Goal: Task Accomplishment & Management: Use online tool/utility

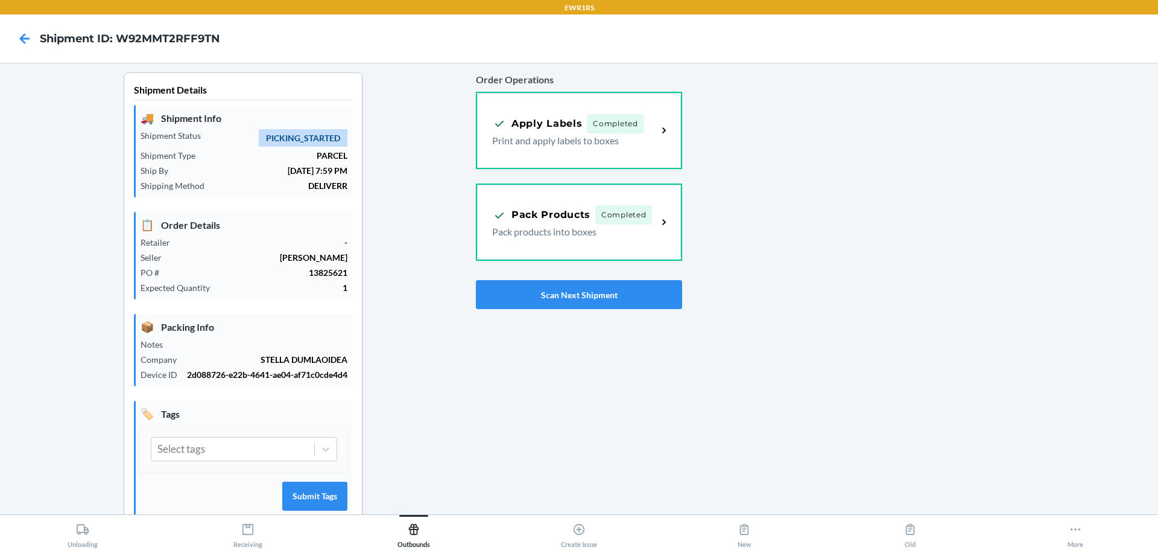
scroll to position [31, 0]
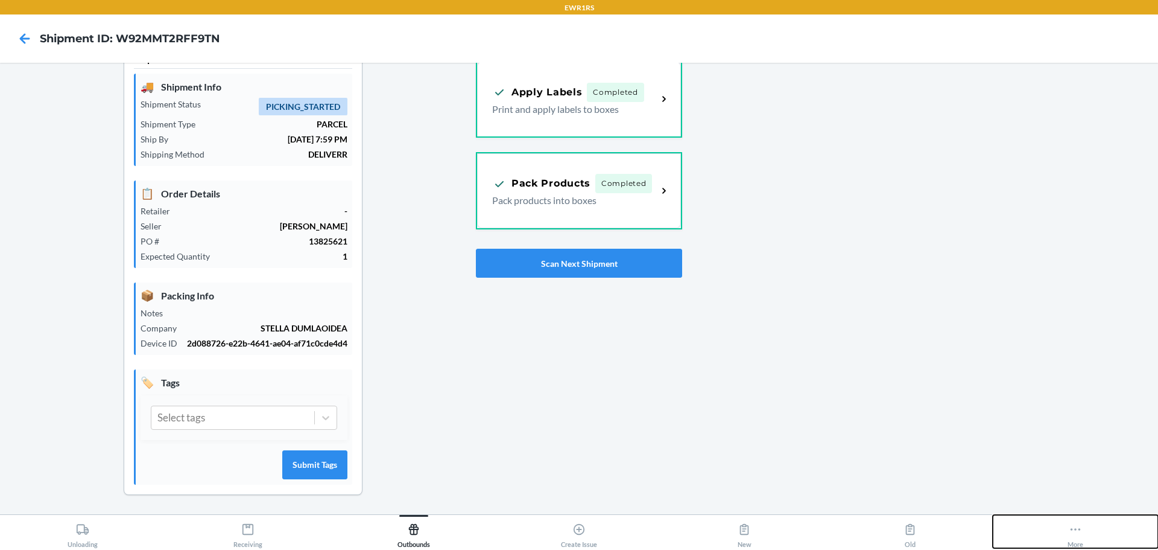
click at [1080, 530] on icon at bounding box center [1075, 528] width 13 height 13
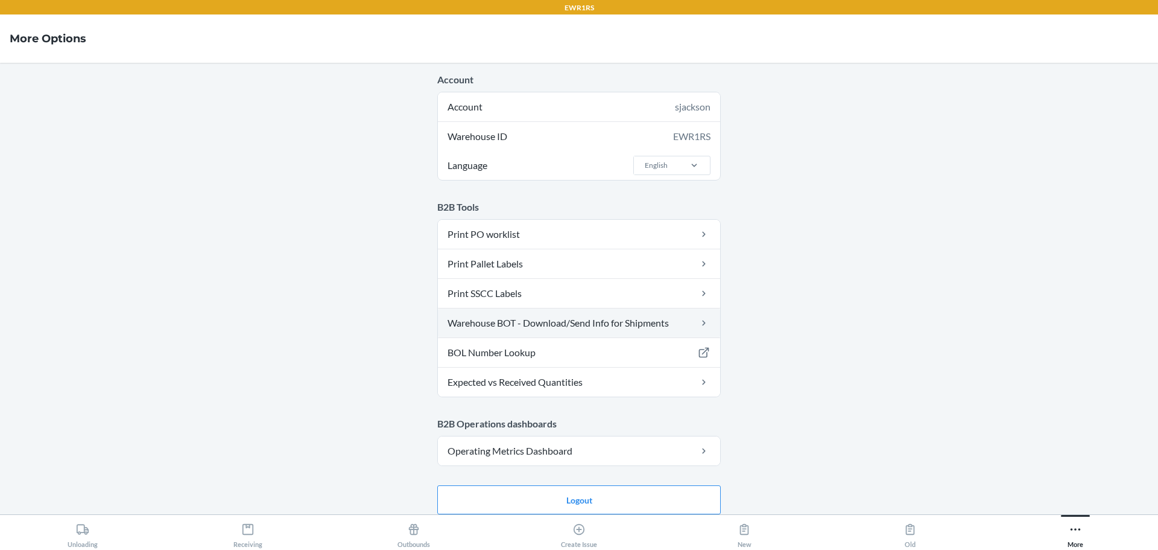
click at [597, 318] on link "Warehouse BOT - Download/Send Info for Shipments" at bounding box center [579, 322] width 282 height 29
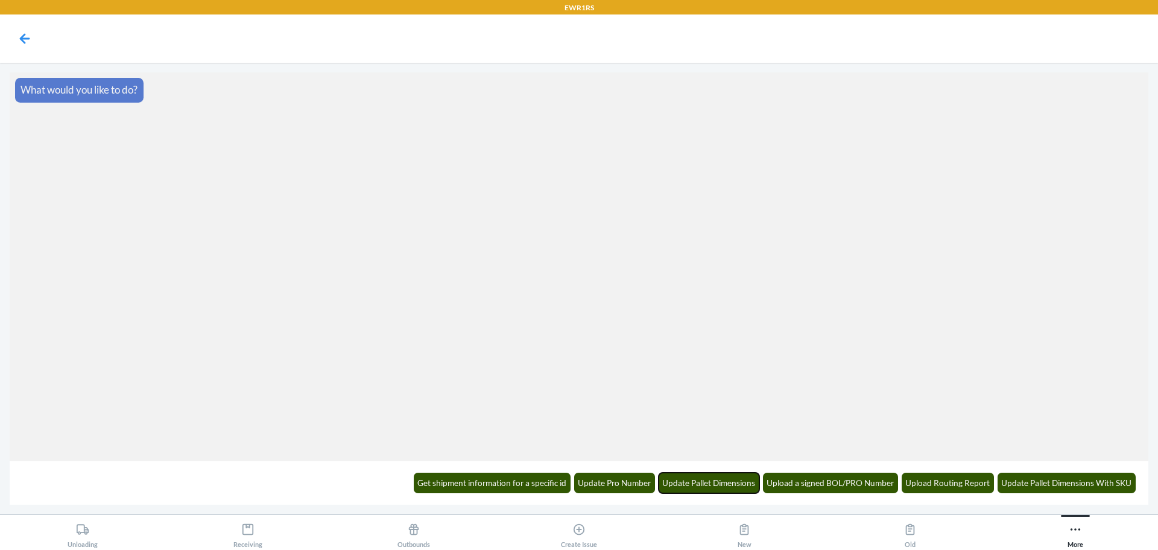
click at [723, 490] on button "Update Pallet Dimensions" at bounding box center [709, 482] width 101 height 21
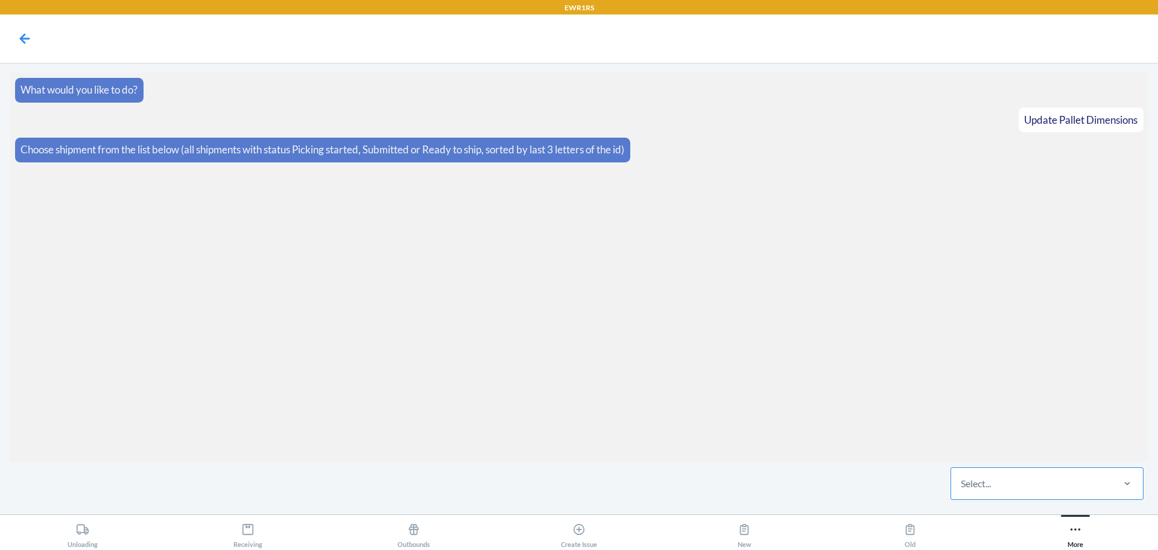
click at [1035, 487] on div "Select..." at bounding box center [1031, 482] width 160 height 31
click at [962, 487] on input "Select..." at bounding box center [961, 483] width 1 height 14
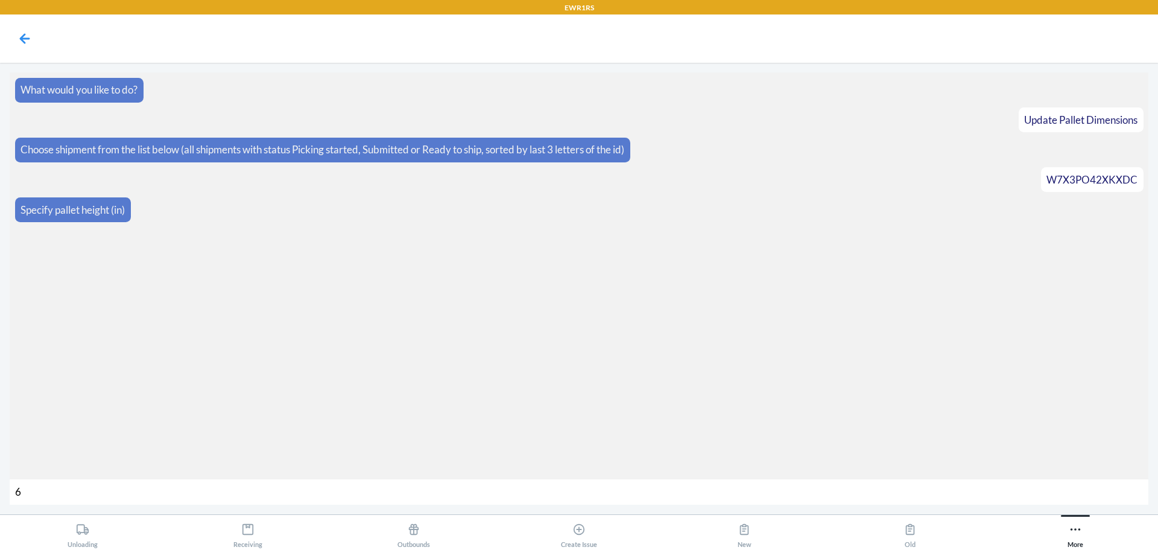
type input "63"
type input "397"
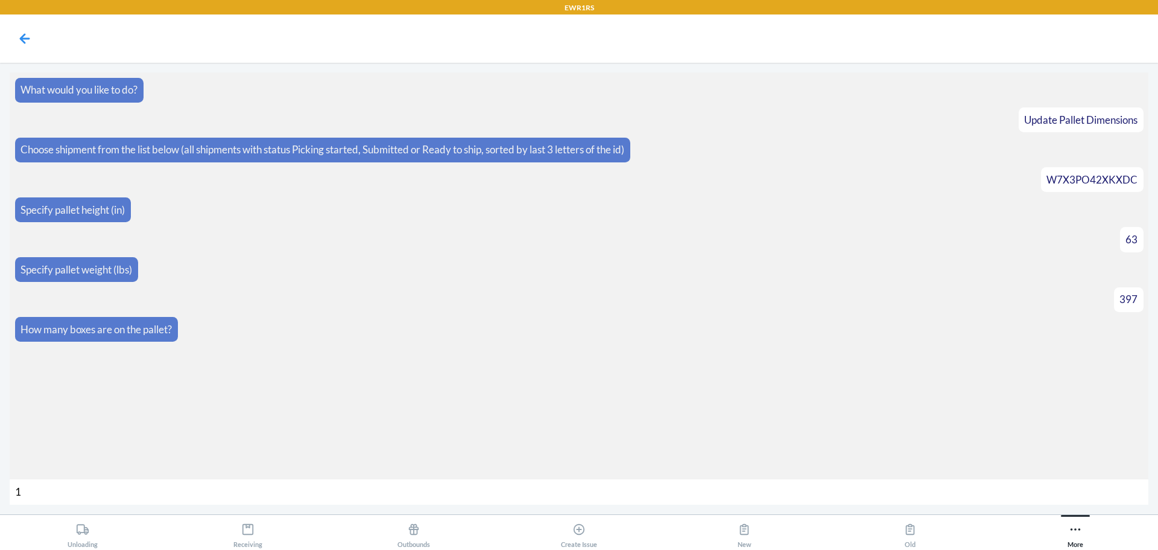
type input "18"
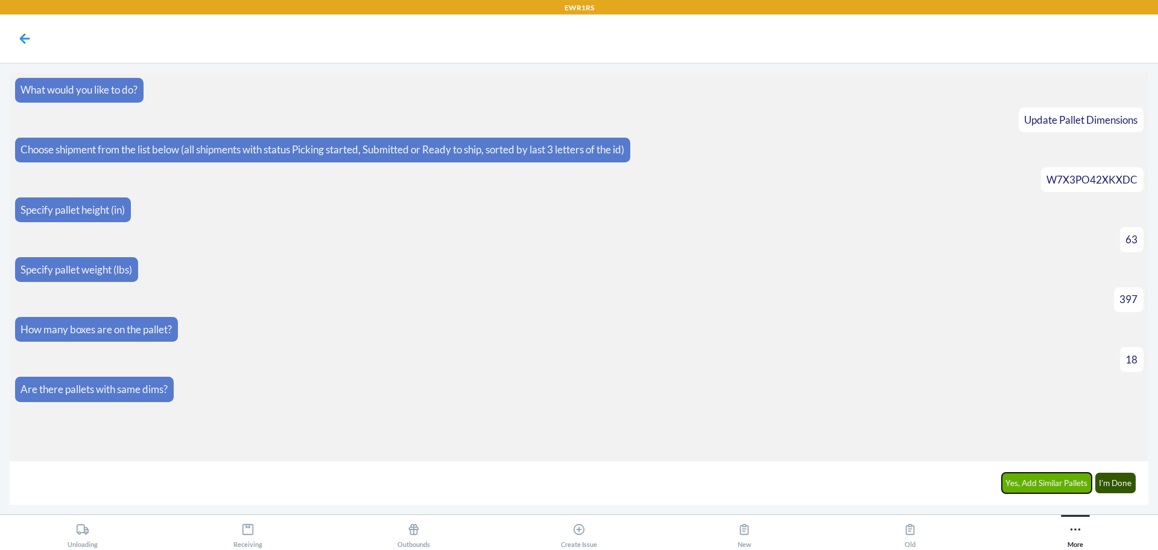
click at [1056, 485] on button "Yes, Add Similar Pallets" at bounding box center [1047, 482] width 90 height 21
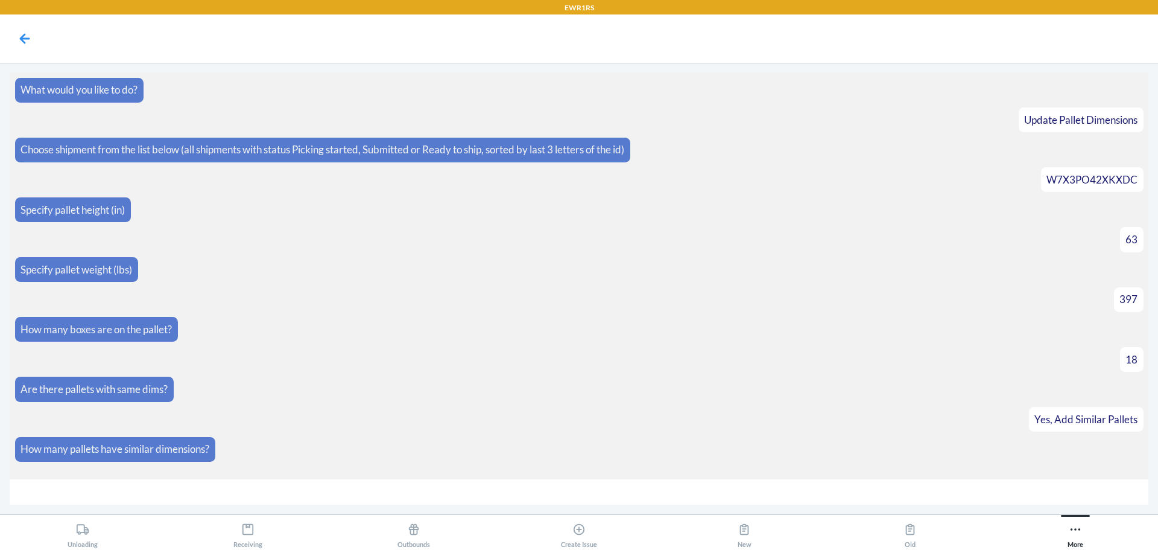
type input "4"
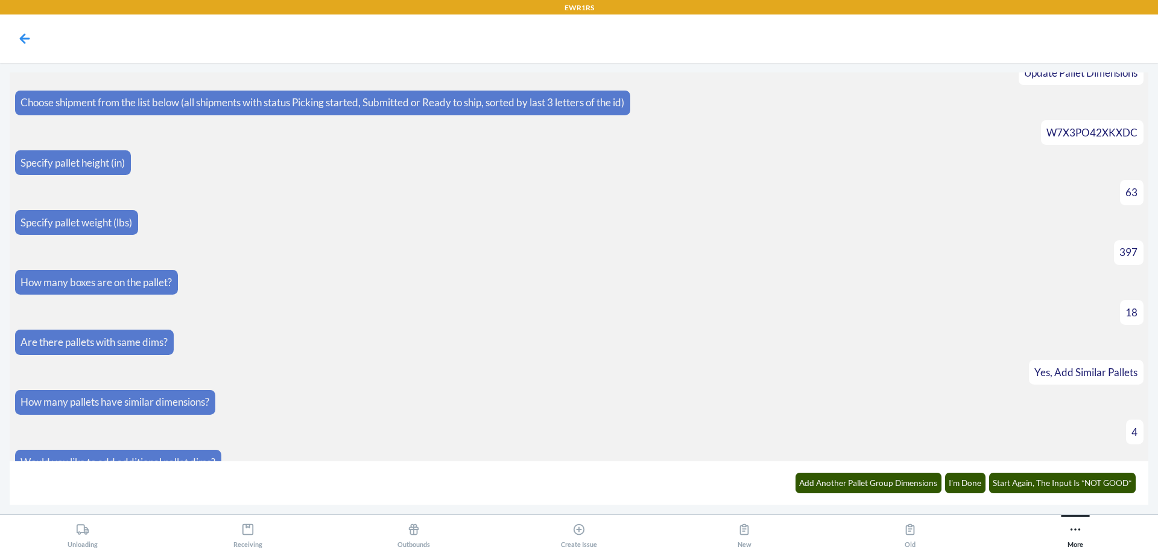
scroll to position [142, 0]
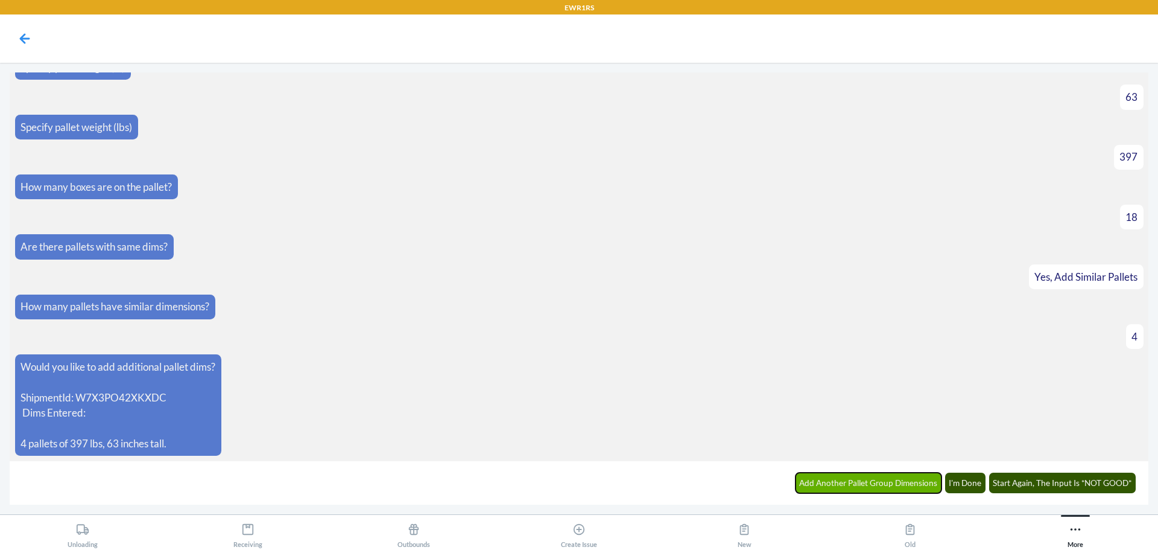
click at [902, 482] on button "Add Another Pallet Group Dimensions" at bounding box center [869, 482] width 147 height 21
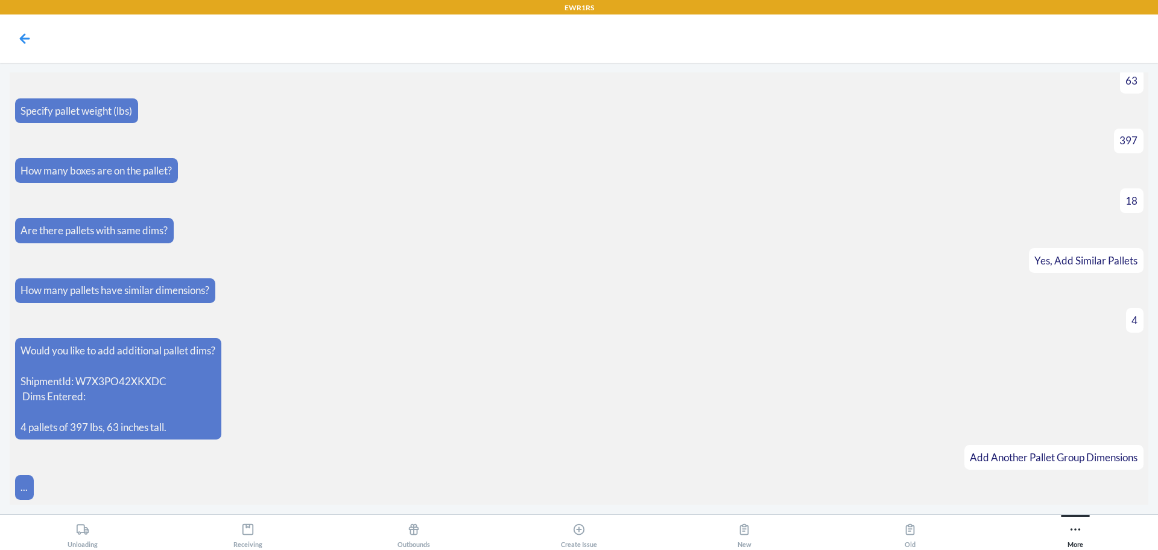
scroll to position [184, 0]
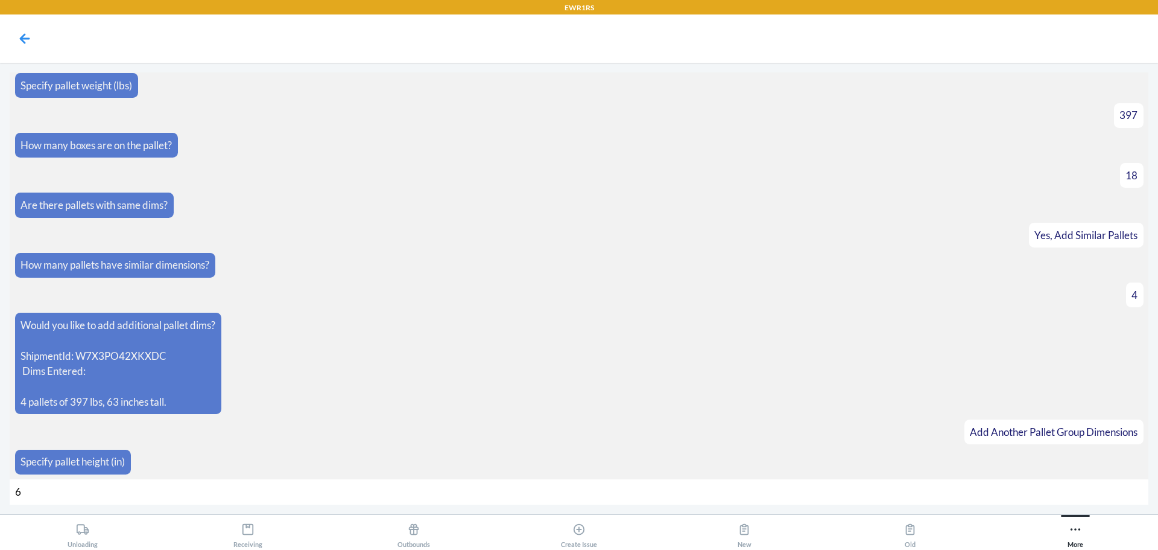
type input "62"
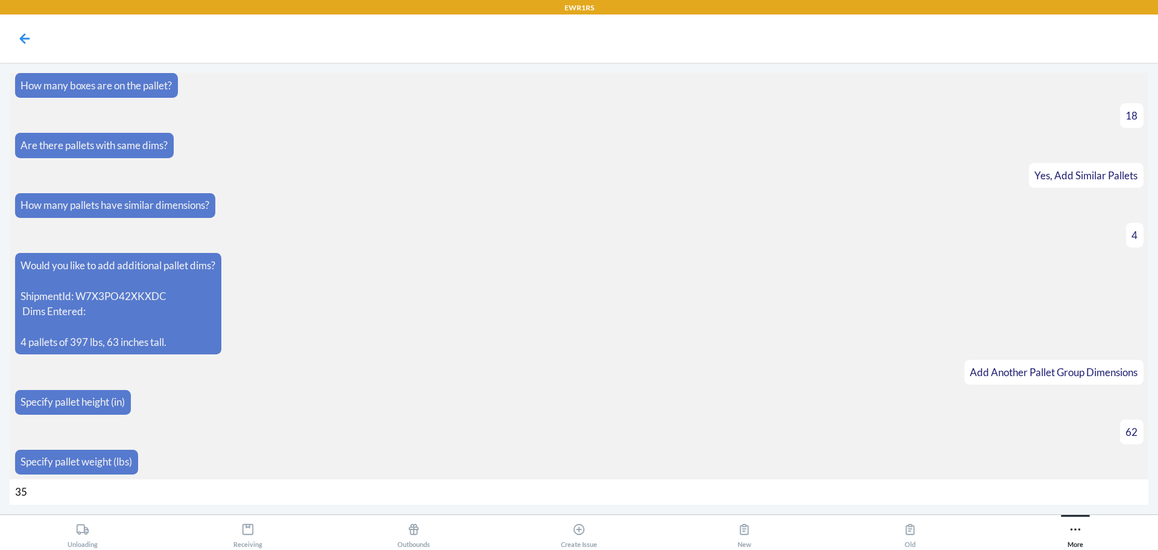
type input "354"
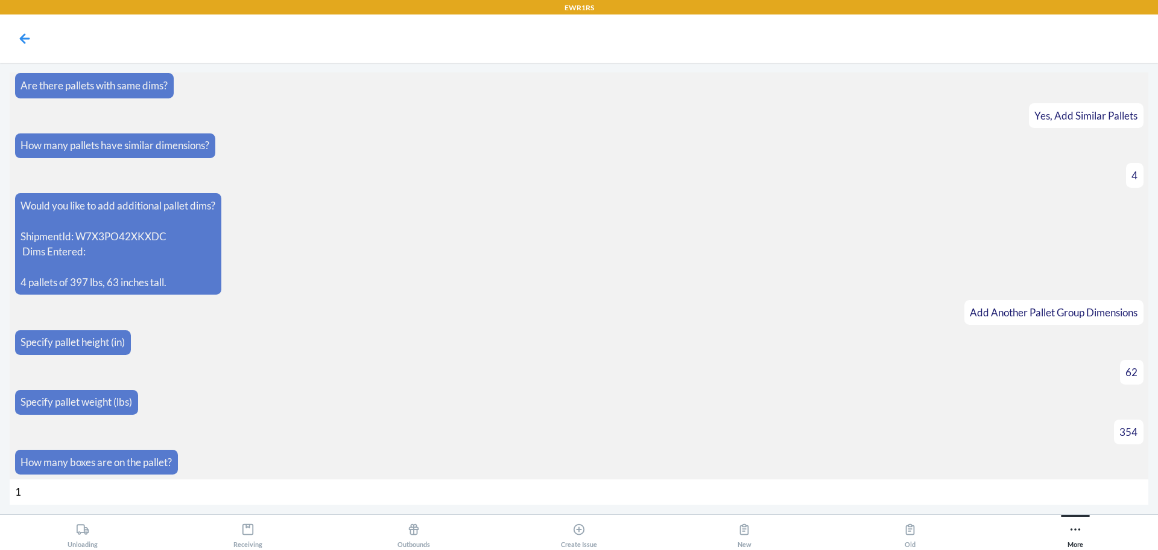
type input "16"
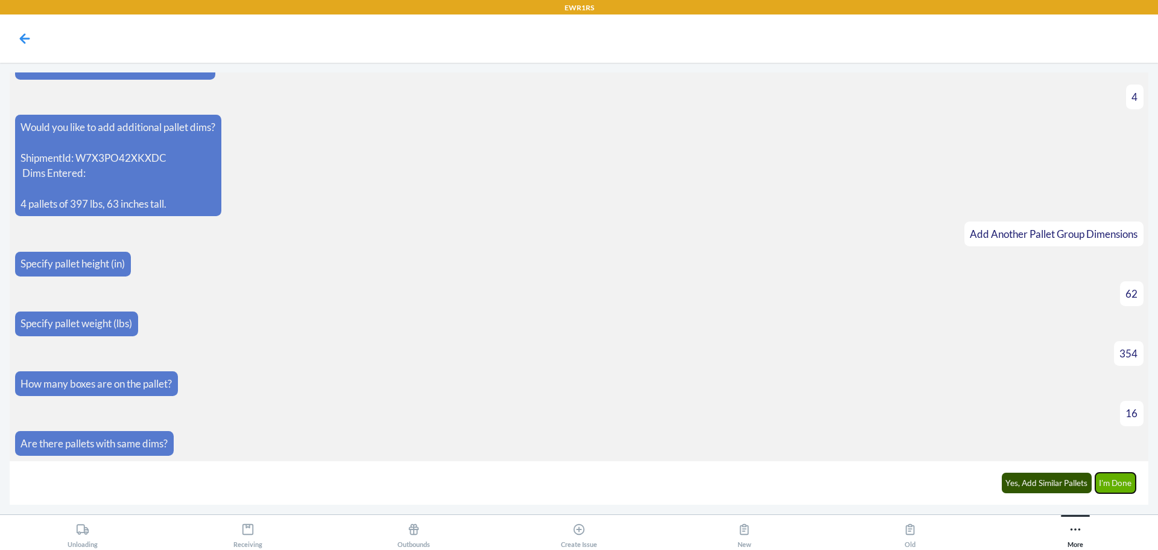
click at [1117, 481] on button "I'm Done" at bounding box center [1115, 482] width 41 height 21
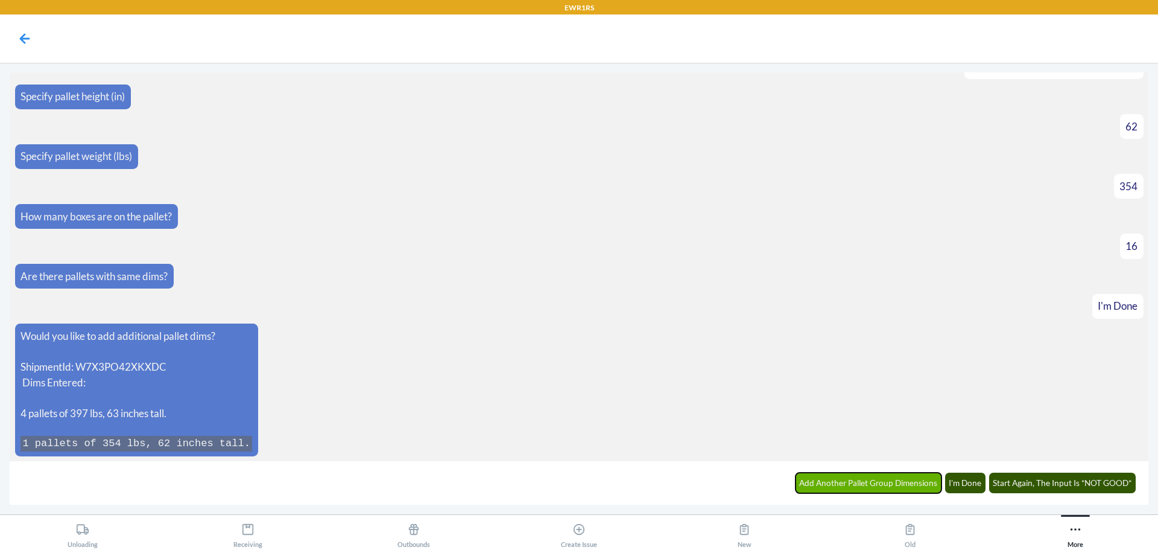
click at [858, 482] on button "Add Another Pallet Group Dimensions" at bounding box center [869, 482] width 147 height 21
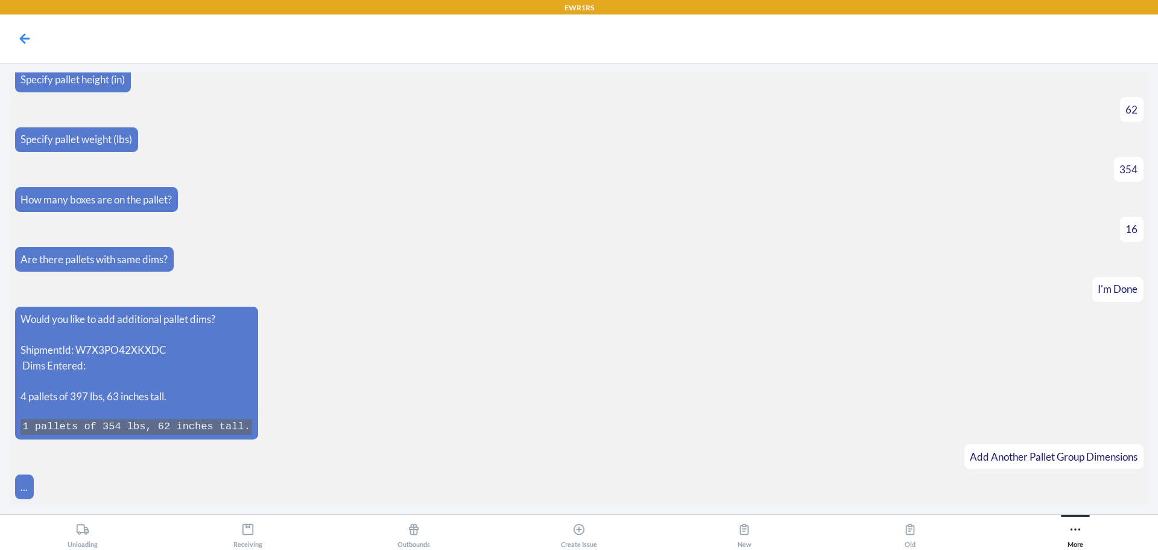
scroll to position [591, 0]
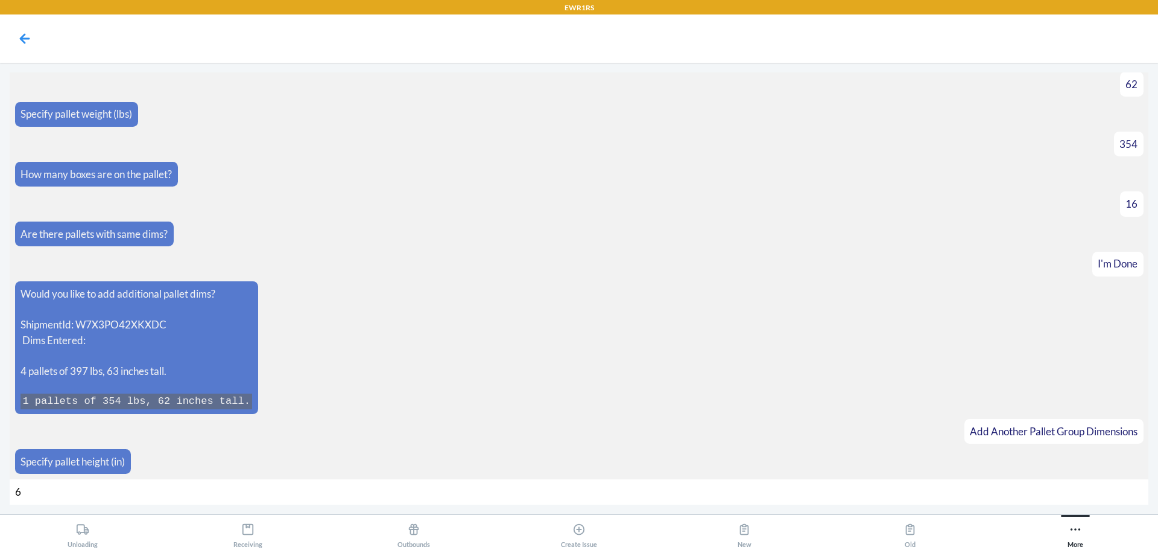
type input "63"
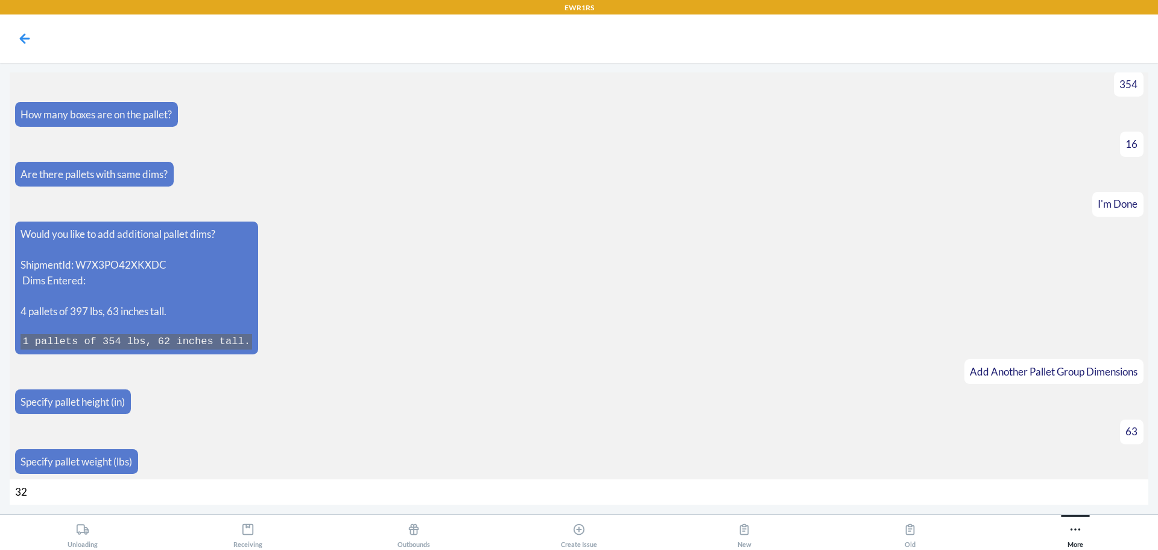
type input "322"
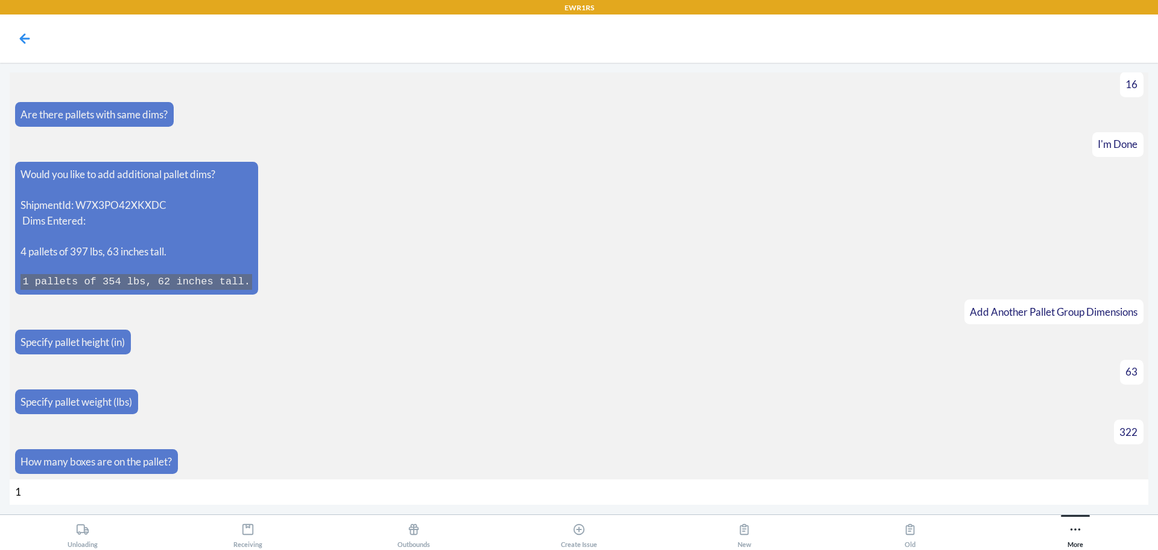
type input "12"
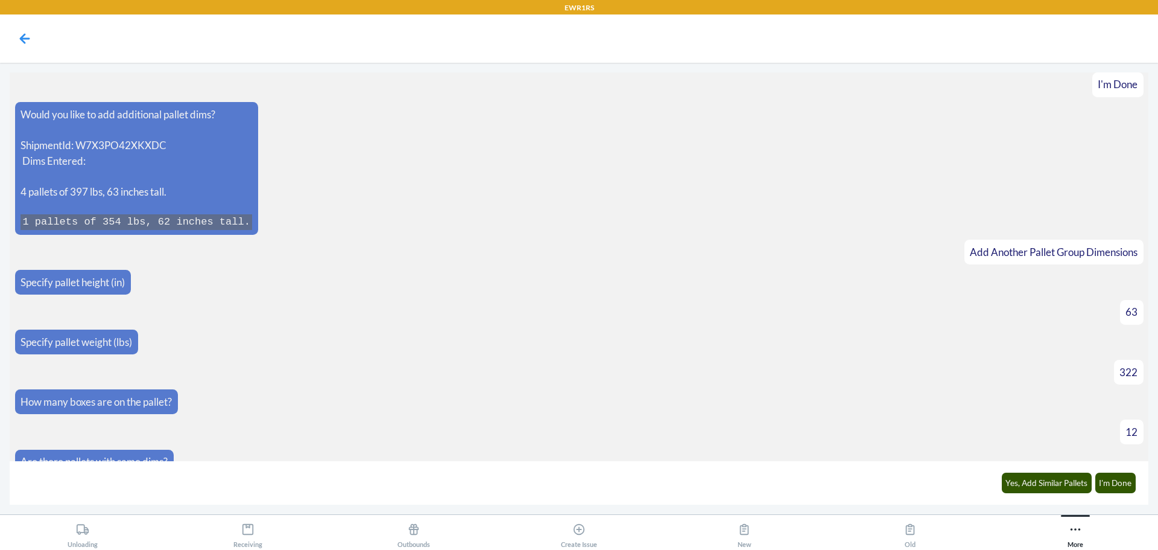
scroll to position [788, 0]
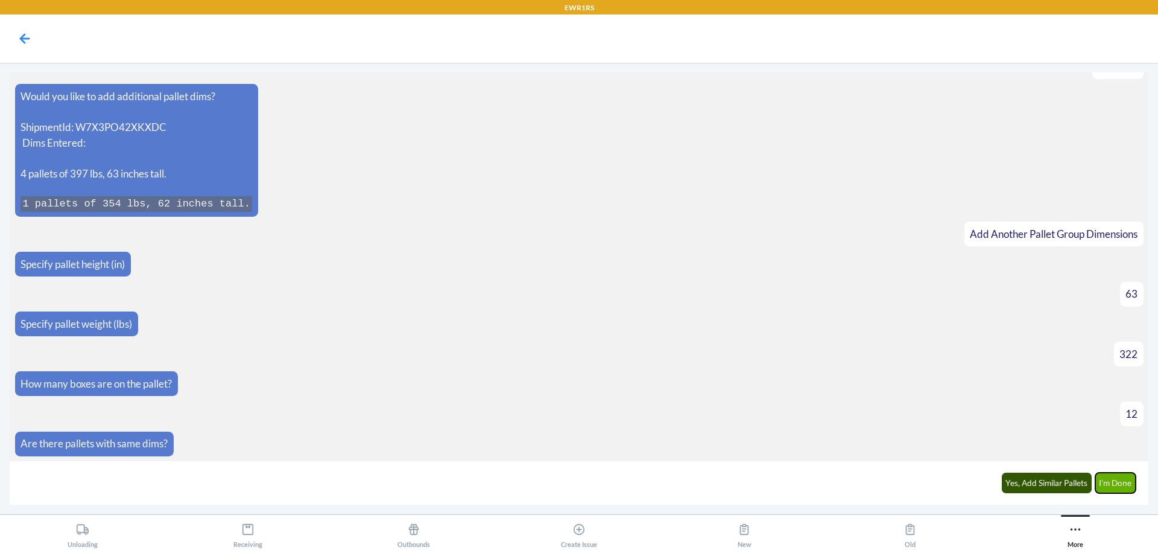
click at [1123, 481] on button "I'm Done" at bounding box center [1115, 482] width 41 height 21
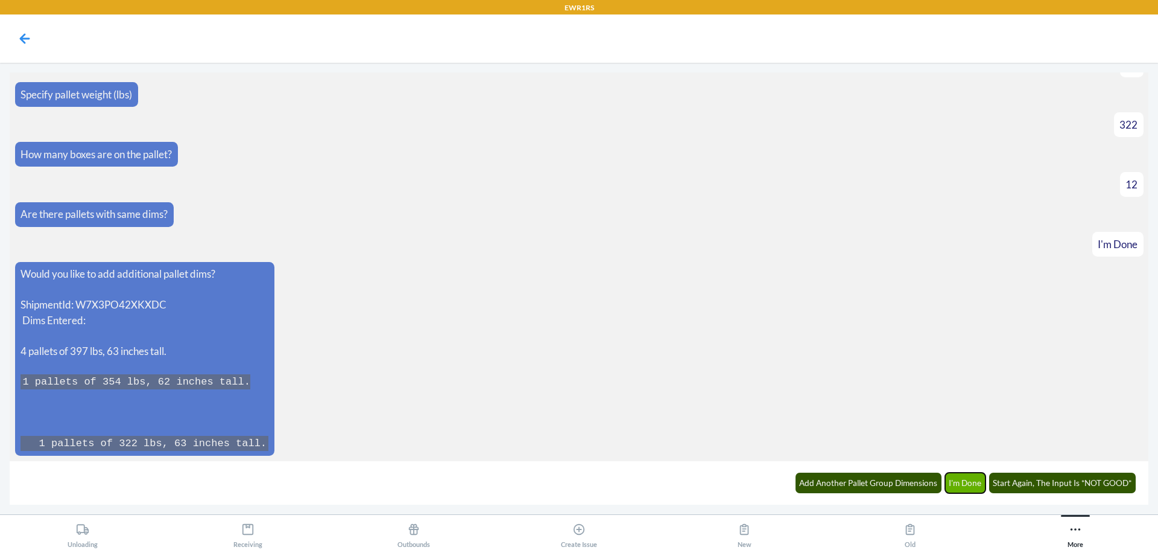
click at [974, 485] on button "I'm Done" at bounding box center [965, 482] width 41 height 21
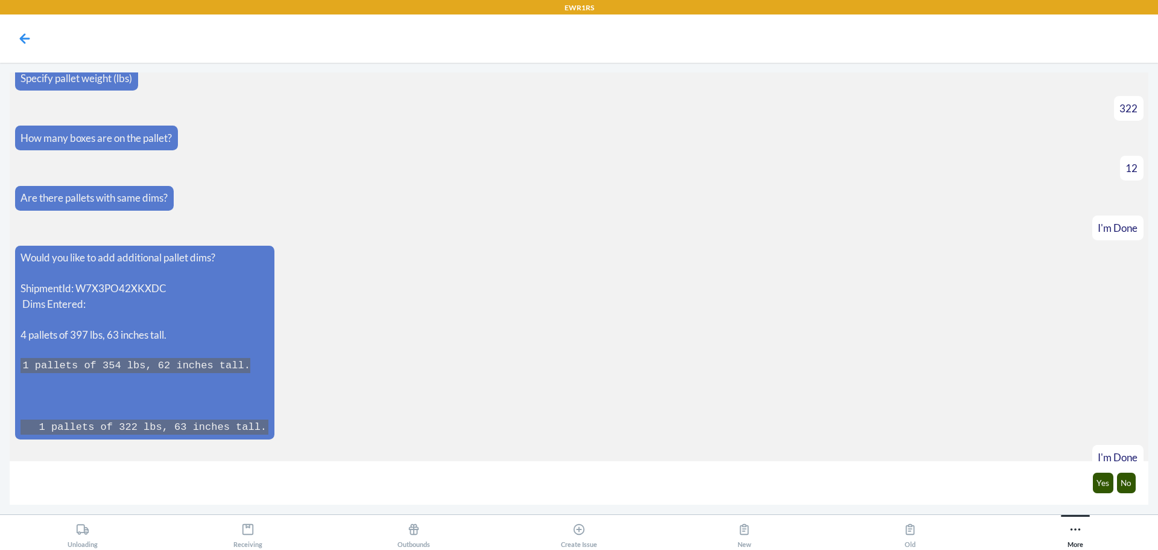
scroll to position [1077, 0]
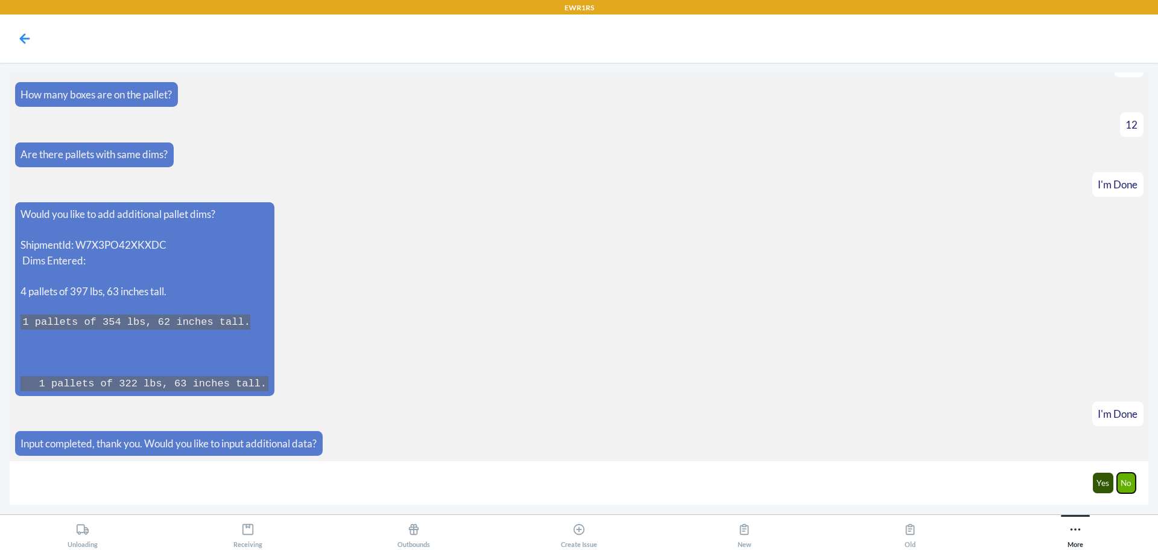
click at [1129, 487] on button "No" at bounding box center [1126, 482] width 19 height 21
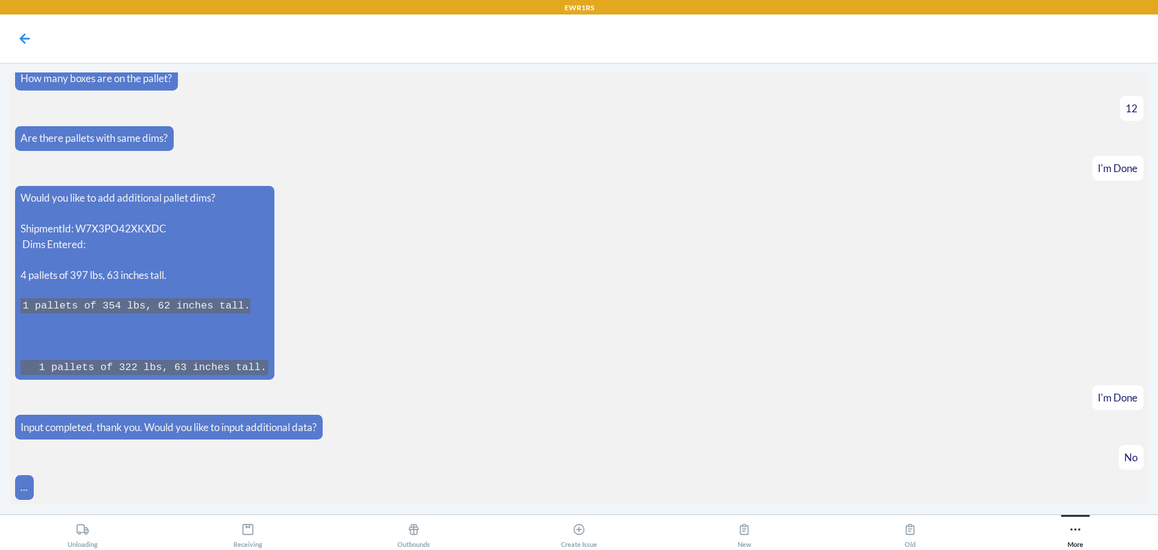
scroll to position [1137, 0]
